Goal: Information Seeking & Learning: Learn about a topic

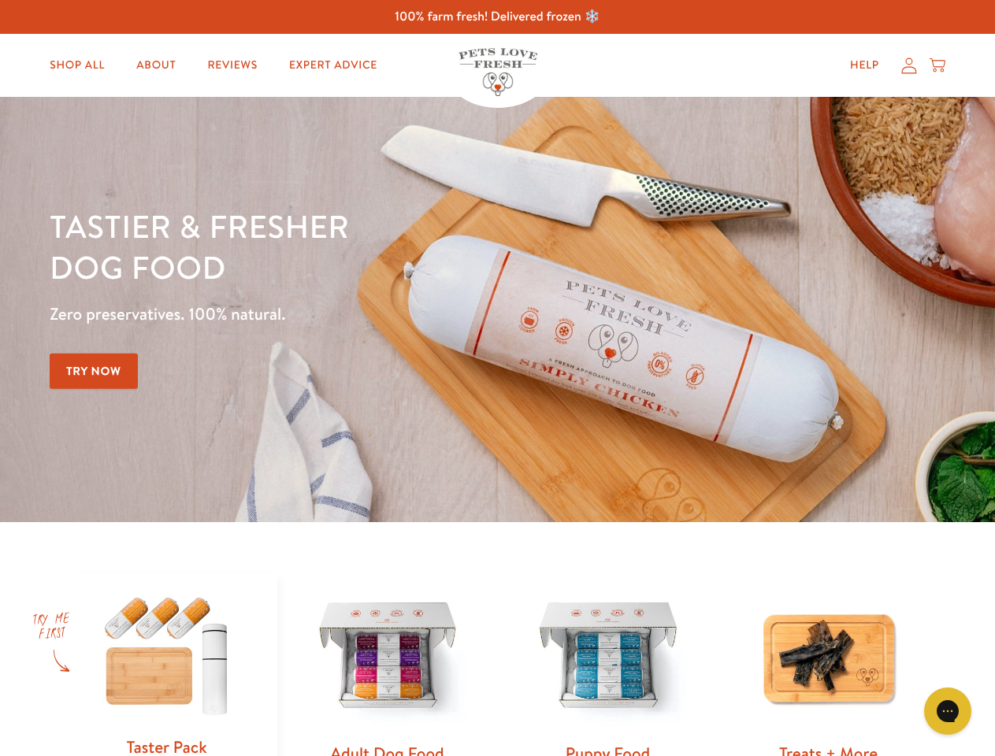
click at [497, 378] on div "Tastier & fresher dog food Zero preservatives. 100% natural. Try Now" at bounding box center [348, 310] width 597 height 208
click at [947, 711] on icon "Gorgias live chat" at bounding box center [947, 710] width 15 height 15
